Goal: Navigation & Orientation: Go to known website

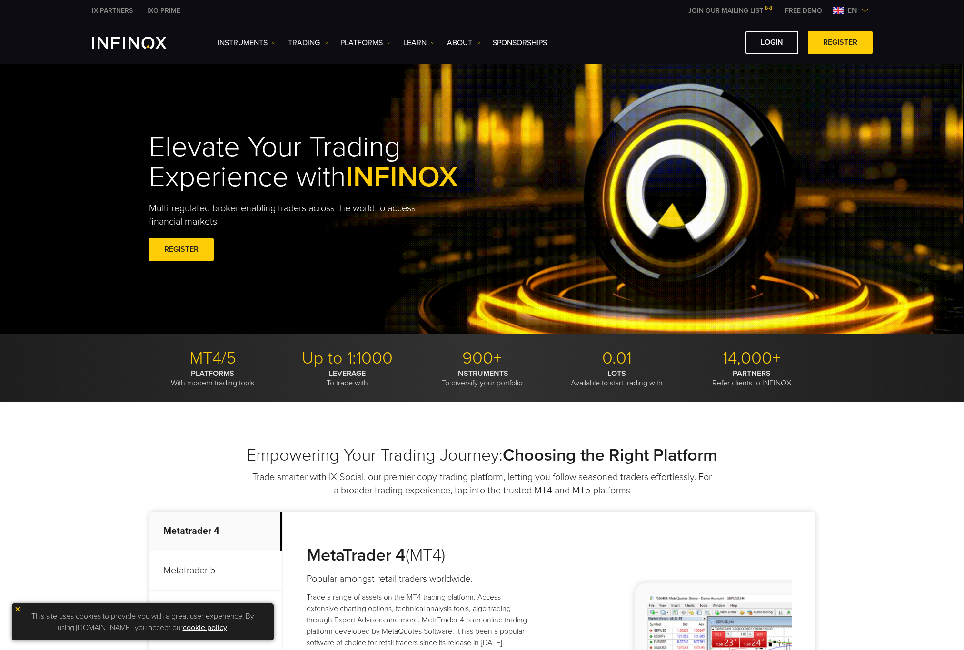
click at [670, 244] on div "Elevate Your Trading Experience with INFINOX Multi-regulated broker enabling tr…" at bounding box center [481, 198] width 685 height 161
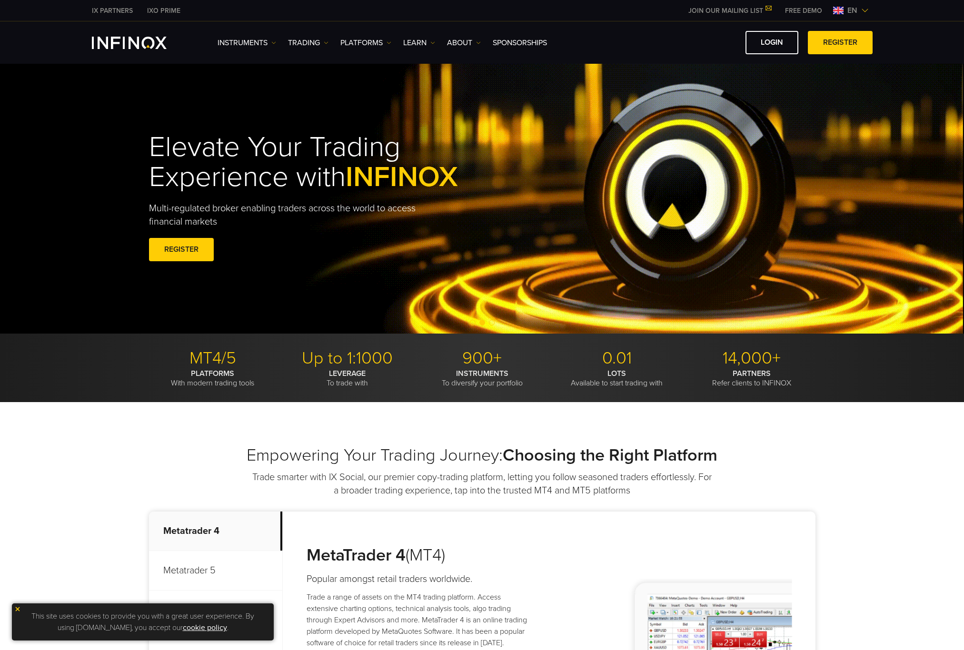
click at [739, 198] on div "Elevate Your Trading Experience with INFINOX Multi-regulated broker enabling tr…" at bounding box center [481, 198] width 685 height 161
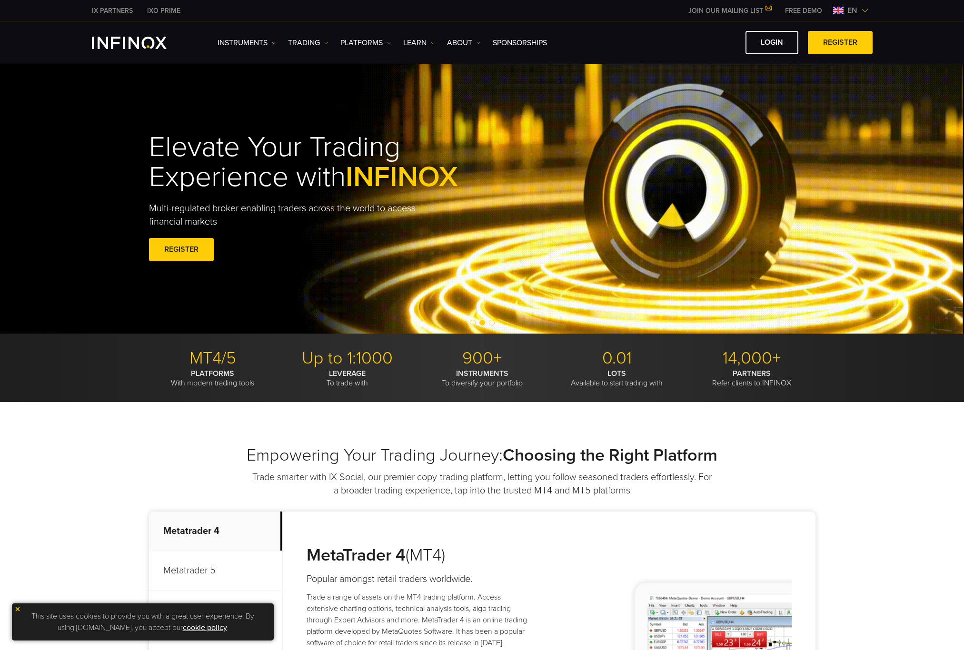
click at [667, 275] on div "Elevate Your Trading Experience with INFINOX Multi-regulated broker enabling tr…" at bounding box center [481, 198] width 685 height 161
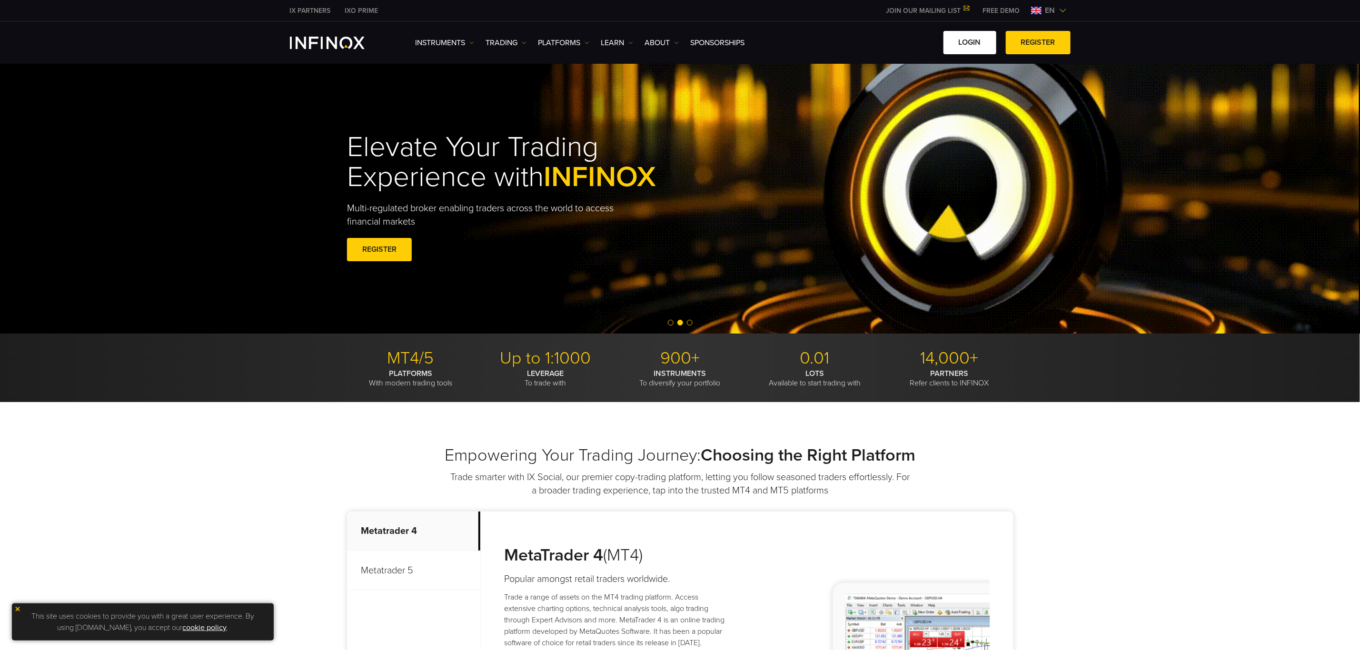
click at [963, 50] on link "LOGIN" at bounding box center [969, 42] width 53 height 23
